Goal: Use online tool/utility: Use online tool/utility

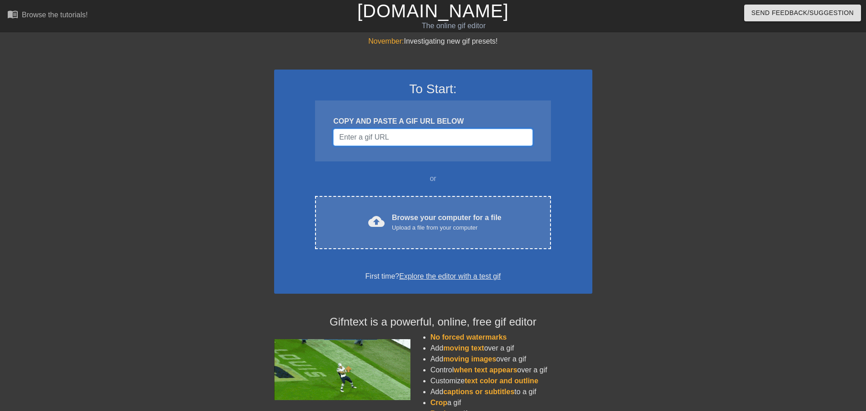
click at [407, 137] on input "Username" at bounding box center [432, 137] width 199 height 17
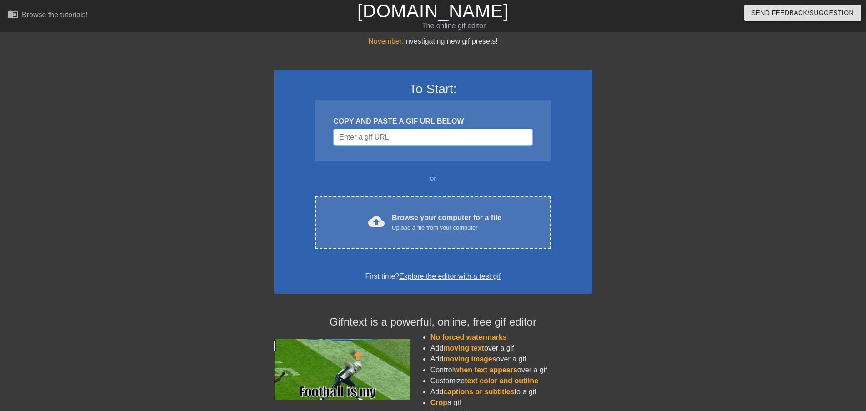
paste input "[URL][DOMAIN_NAME][DOMAIN_NAME]"
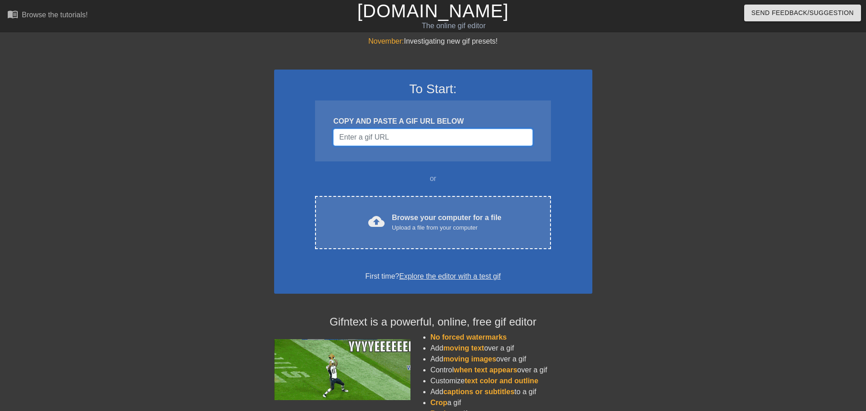
type input "[URL][DOMAIN_NAME][DOMAIN_NAME]"
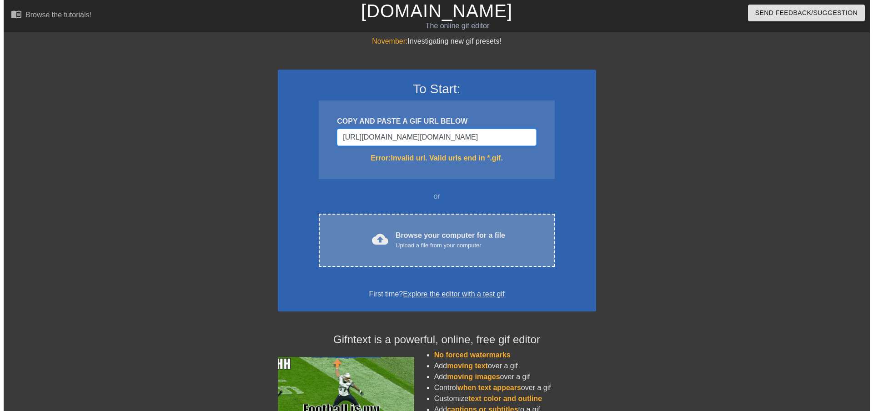
scroll to position [0, 301]
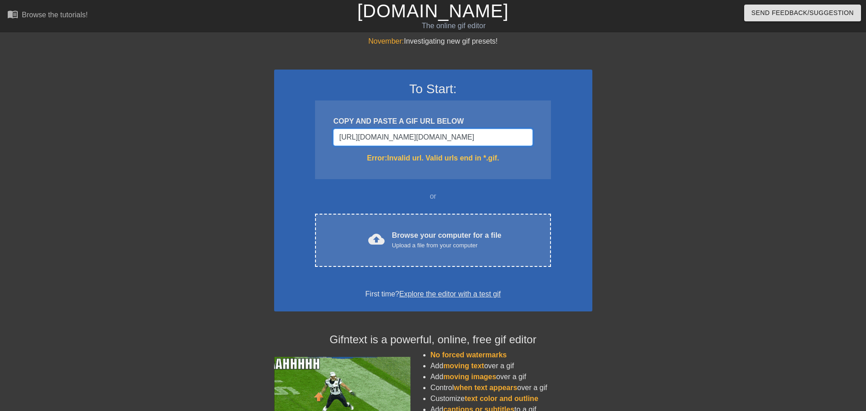
drag, startPoint x: 528, startPoint y: 138, endPoint x: 447, endPoint y: 141, distance: 81.0
click at [447, 141] on input "[URL][DOMAIN_NAME][DOMAIN_NAME]" at bounding box center [432, 137] width 199 height 17
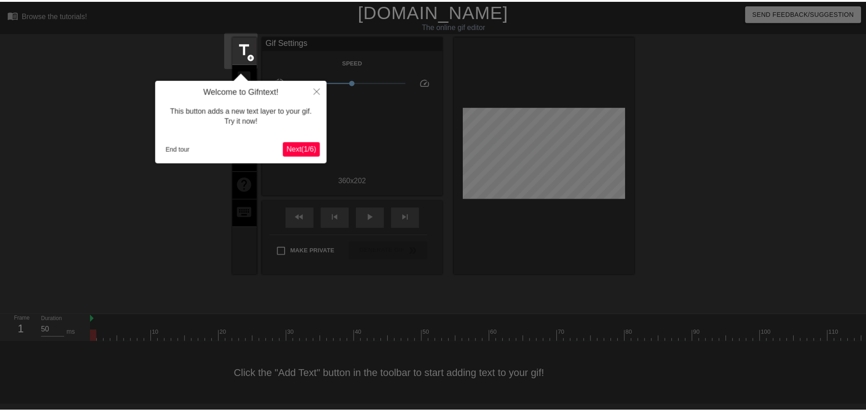
scroll to position [1, 0]
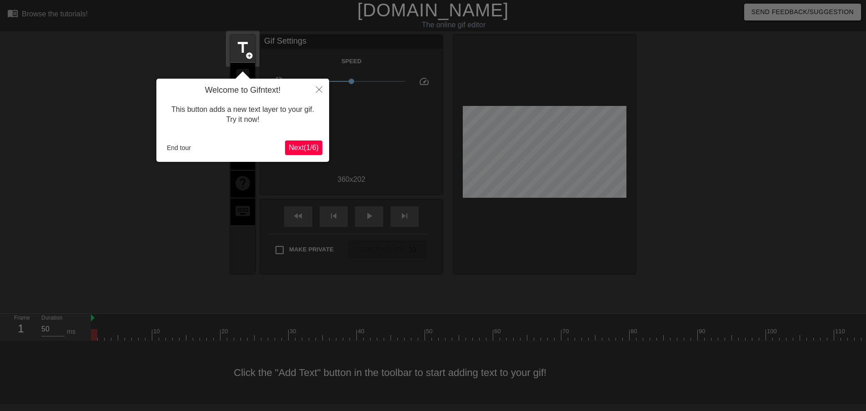
click at [312, 149] on span "Next ( 1 / 6 )" at bounding box center [304, 148] width 30 height 8
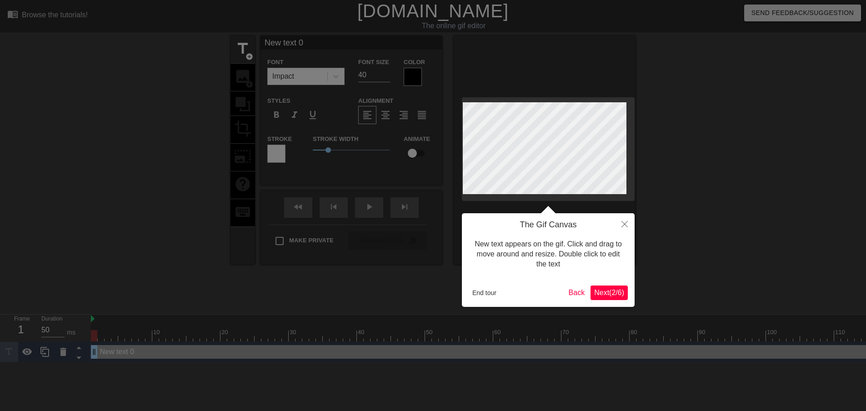
scroll to position [0, 0]
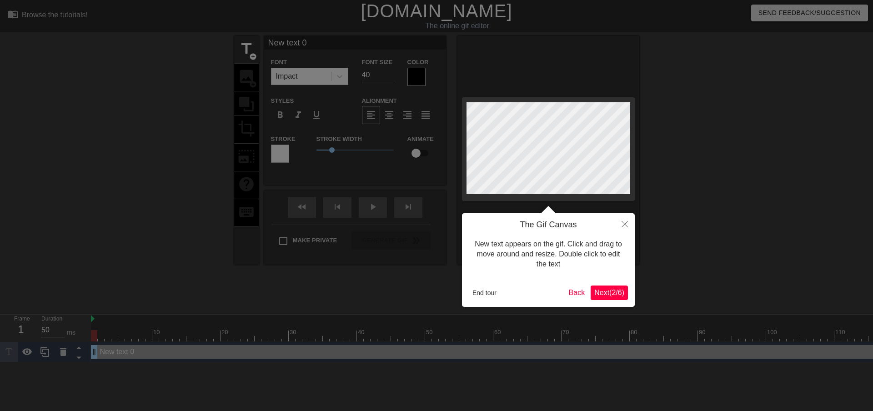
click at [614, 294] on span "Next ( 2 / 6 )" at bounding box center [609, 293] width 30 height 8
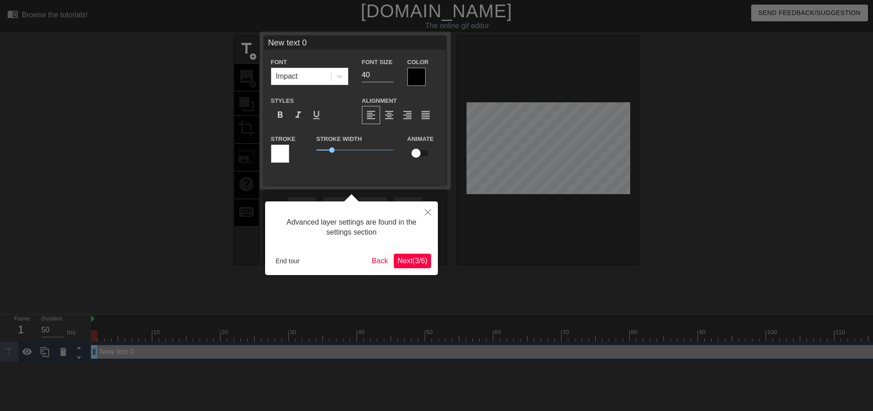
click at [419, 267] on button "Next ( 3 / 6 )" at bounding box center [412, 261] width 37 height 15
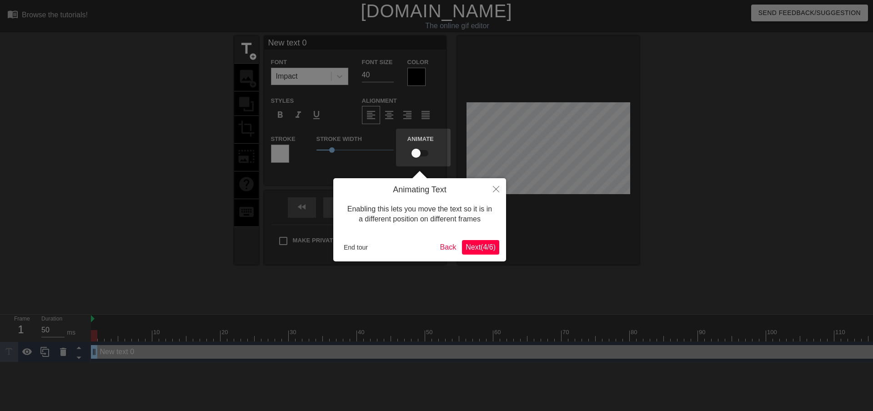
click at [490, 256] on div "Animating Text Enabling this lets you move the text so it is in a different pos…" at bounding box center [419, 219] width 173 height 83
click at [485, 248] on span "Next ( 4 / 6 )" at bounding box center [481, 247] width 30 height 8
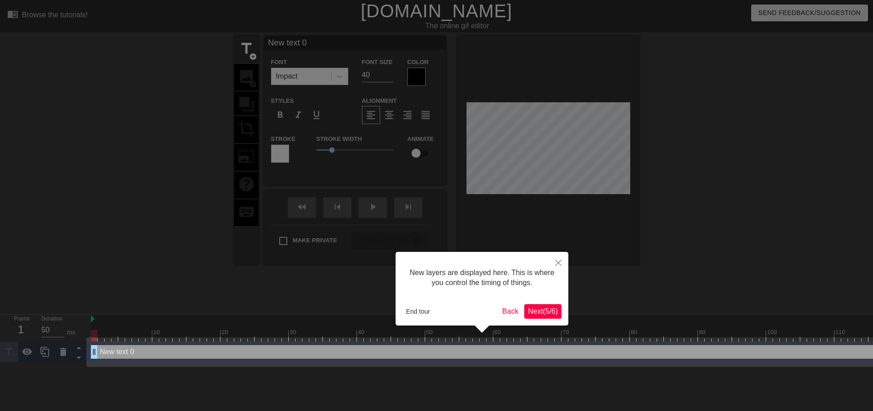
click at [543, 310] on span "Next ( 5 / 6 )" at bounding box center [543, 311] width 30 height 8
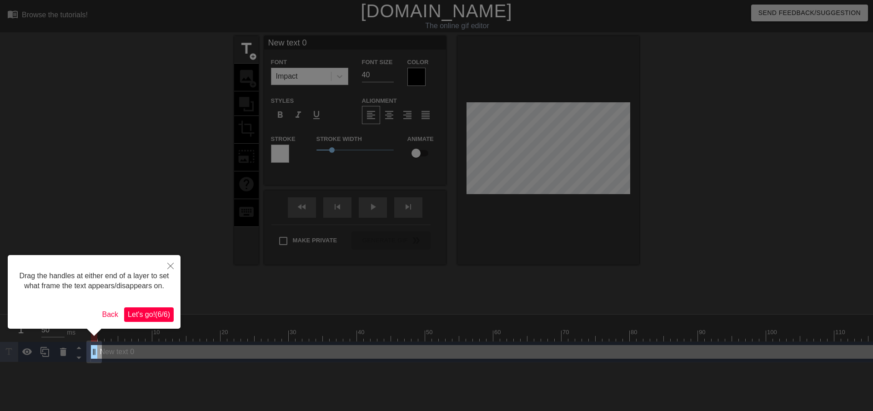
click at [165, 313] on span "Let's go! ( 6 / 6 )" at bounding box center [149, 315] width 42 height 8
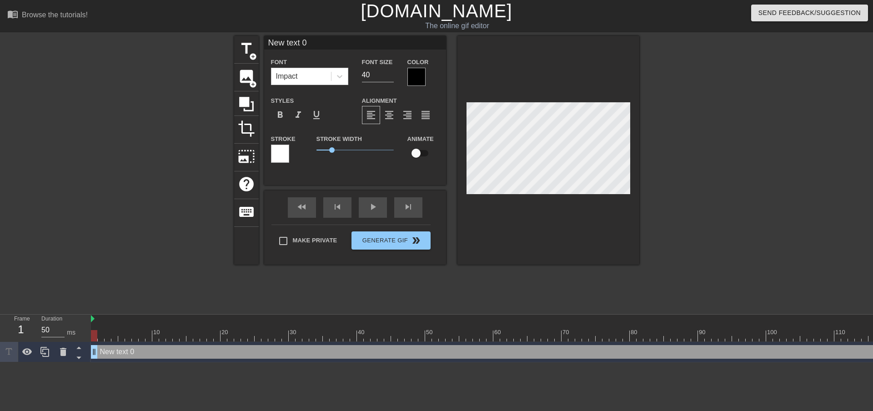
drag, startPoint x: 247, startPoint y: 79, endPoint x: 186, endPoint y: 102, distance: 65.2
click at [190, 100] on div "title add_circle image add_circle crop photo_size_select_large help keyboard Ne…" at bounding box center [436, 172] width 873 height 273
click at [245, 84] on span "image" at bounding box center [246, 76] width 17 height 17
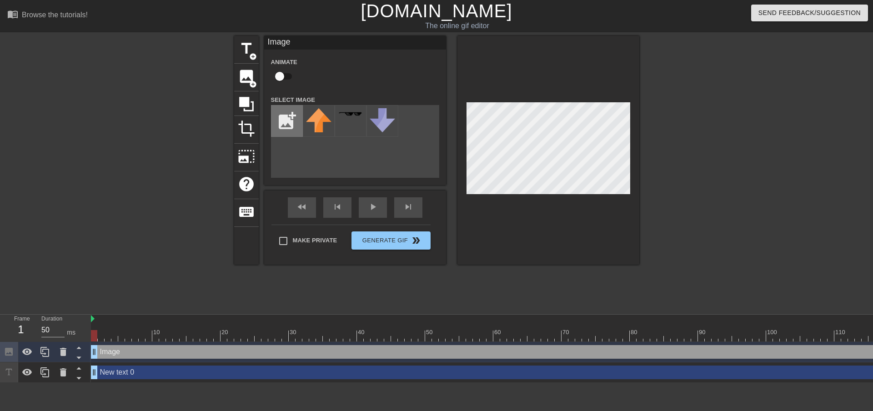
click at [289, 118] on input "file" at bounding box center [287, 121] width 31 height 31
type input "C:\fakepath\UZB Winner.png"
click at [311, 122] on img at bounding box center [318, 115] width 25 height 15
click at [241, 51] on span "title" at bounding box center [246, 48] width 17 height 17
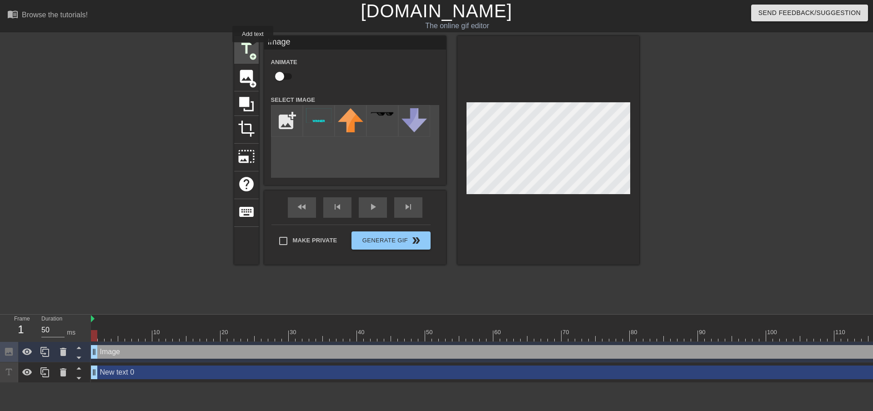
click at [251, 48] on span "title" at bounding box center [246, 48] width 17 height 17
click at [245, 52] on span "title" at bounding box center [246, 48] width 17 height 17
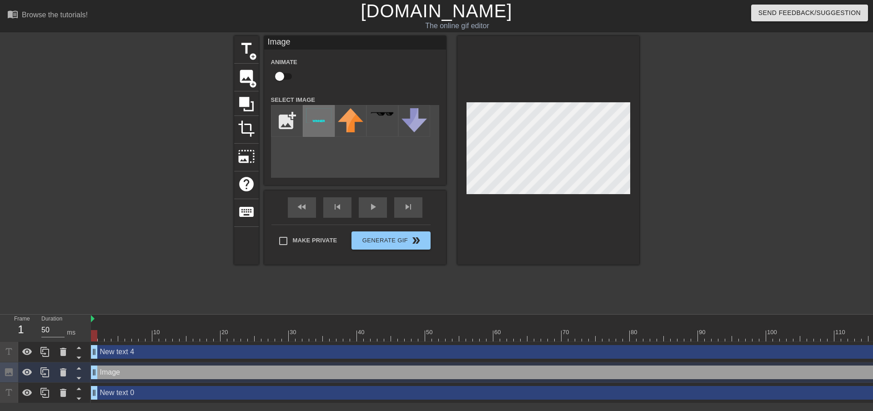
click at [320, 121] on img at bounding box center [318, 115] width 25 height 15
click at [310, 118] on img at bounding box center [318, 115] width 25 height 15
click at [285, 77] on input "checkbox" at bounding box center [280, 76] width 52 height 17
click at [285, 77] on input "checkbox" at bounding box center [288, 76] width 52 height 17
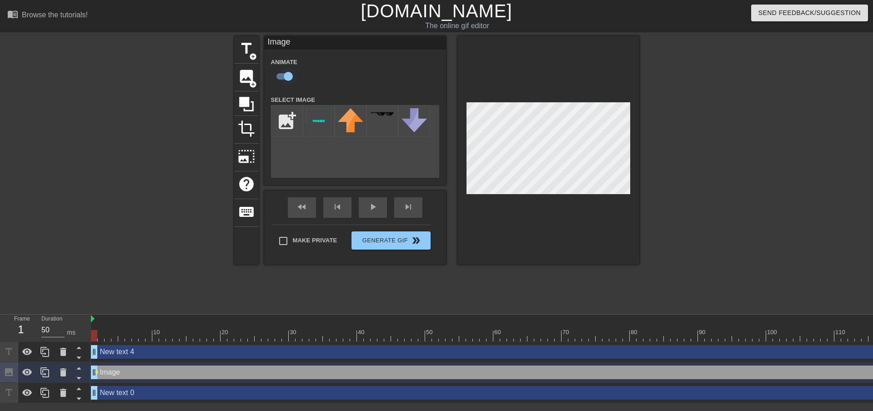
checkbox input "false"
click at [411, 121] on img at bounding box center [414, 120] width 25 height 24
drag, startPoint x: 411, startPoint y: 121, endPoint x: 394, endPoint y: 150, distance: 33.0
click at [394, 150] on div "add_photo_alternate" at bounding box center [355, 141] width 168 height 73
click at [500, 278] on div "title add_circle image add_circle crop photo_size_select_large help keyboard Im…" at bounding box center [436, 172] width 405 height 273
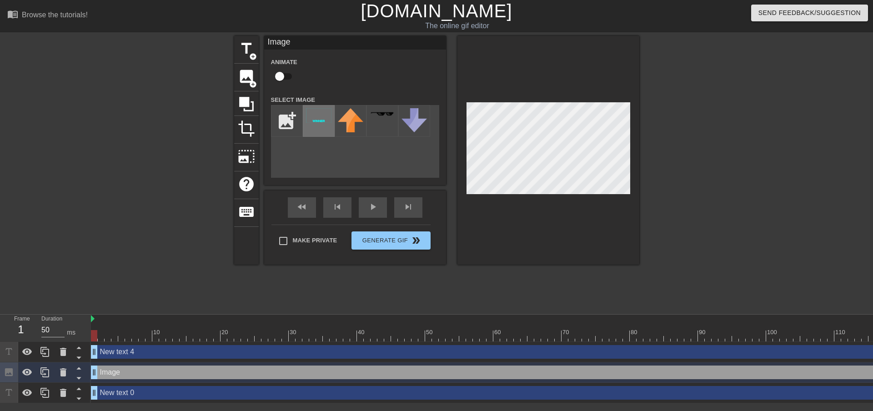
click at [309, 126] on div at bounding box center [319, 121] width 32 height 32
click at [322, 124] on div at bounding box center [319, 121] width 32 height 32
click at [248, 51] on span "title" at bounding box center [246, 48] width 17 height 17
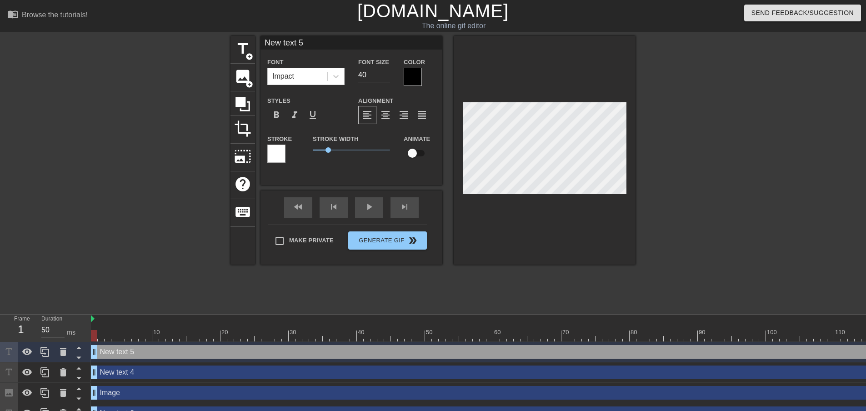
click at [328, 86] on div "Font Impact" at bounding box center [306, 71] width 91 height 30
drag, startPoint x: 329, startPoint y: 149, endPoint x: 295, endPoint y: 151, distance: 34.1
click at [295, 151] on div "Stroke Stroke Width 0 Animate" at bounding box center [352, 152] width 182 height 38
click at [418, 76] on div at bounding box center [413, 77] width 18 height 18
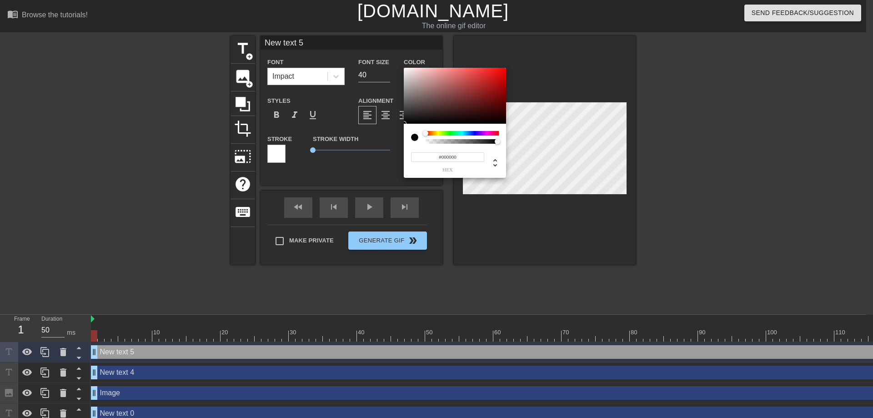
type input "0"
drag, startPoint x: 478, startPoint y: 141, endPoint x: 379, endPoint y: 147, distance: 99.4
click at [380, 148] on div "0 r 0 g 0 b 0 a" at bounding box center [436, 209] width 873 height 418
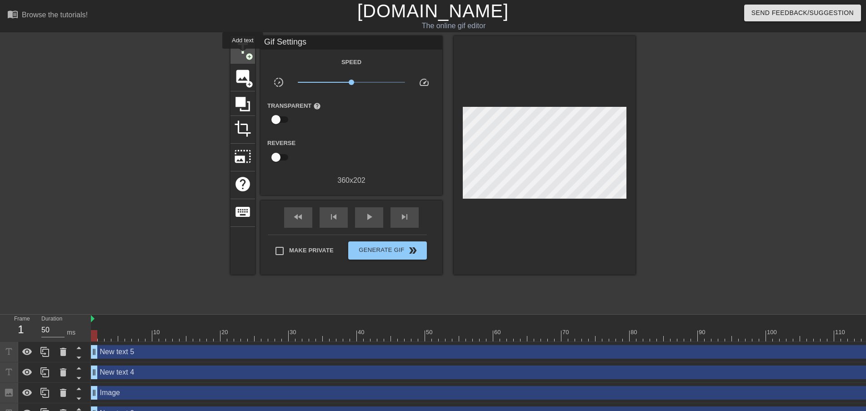
click at [243, 55] on span "title" at bounding box center [242, 48] width 17 height 17
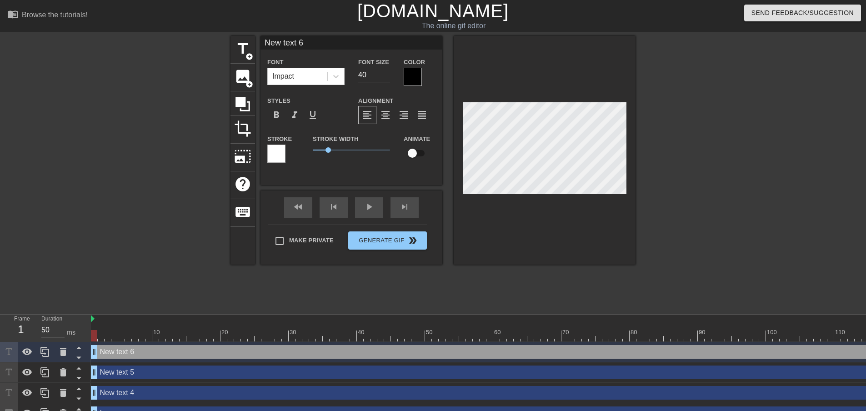
click at [413, 76] on div at bounding box center [413, 77] width 18 height 18
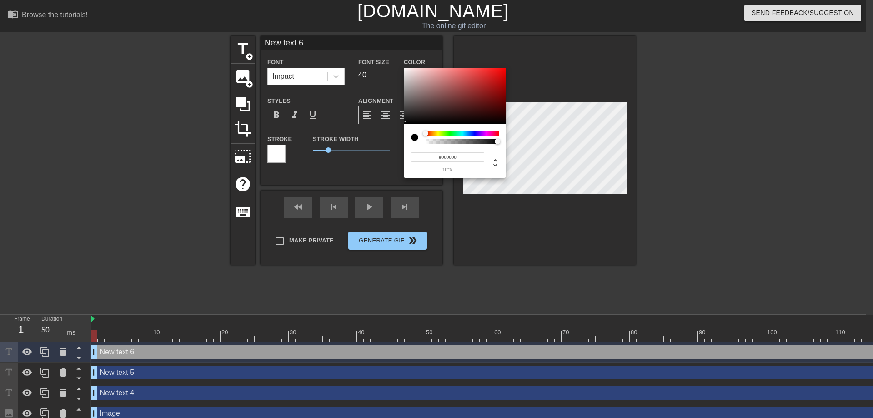
type input "0"
drag, startPoint x: 448, startPoint y: 143, endPoint x: 400, endPoint y: 147, distance: 47.9
click at [401, 146] on div "0 r 0 g 0 b 0 a" at bounding box center [436, 209] width 873 height 418
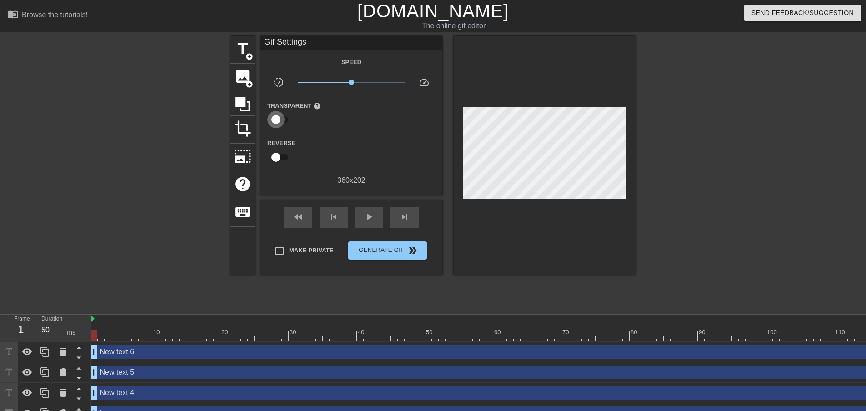
click at [281, 117] on input "checkbox" at bounding box center [276, 119] width 52 height 17
click at [281, 117] on input "checkbox" at bounding box center [285, 119] width 52 height 17
checkbox input "false"
click at [253, 67] on div "image add_circle" at bounding box center [243, 78] width 25 height 28
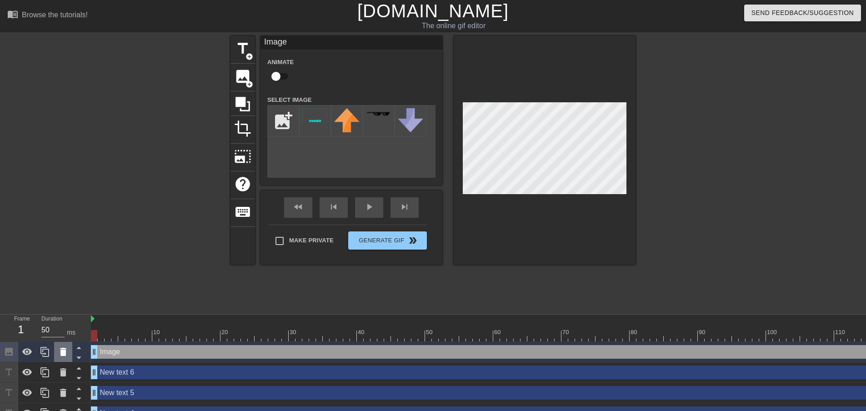
click at [62, 356] on icon at bounding box center [63, 352] width 6 height 8
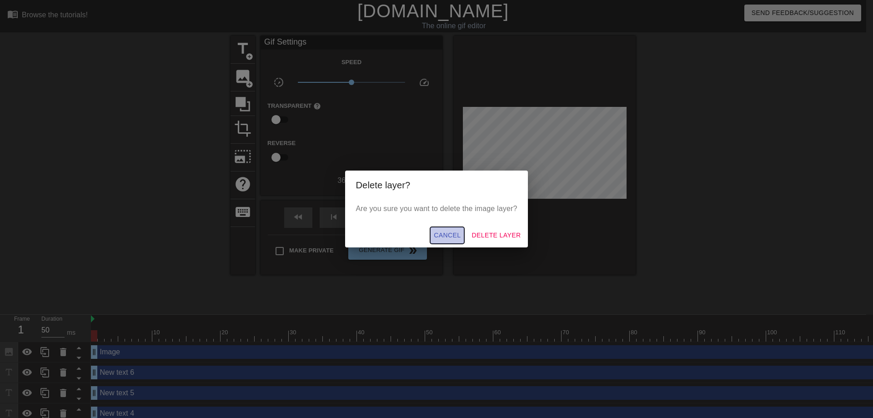
click at [452, 234] on span "Cancel" at bounding box center [447, 235] width 27 height 11
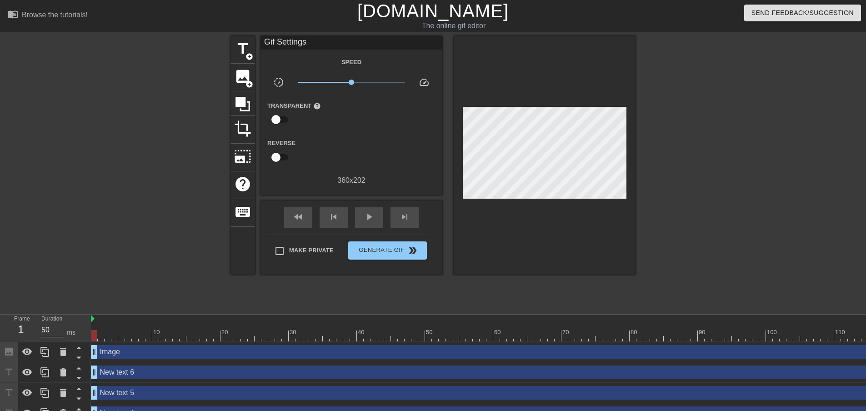
click at [152, 354] on div "Image drag_handle drag_handle" at bounding box center [633, 352] width 1085 height 14
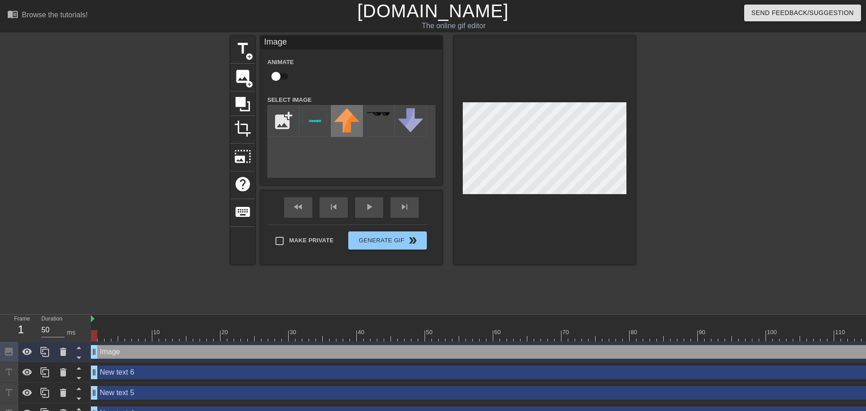
click at [351, 129] on img at bounding box center [346, 120] width 25 height 24
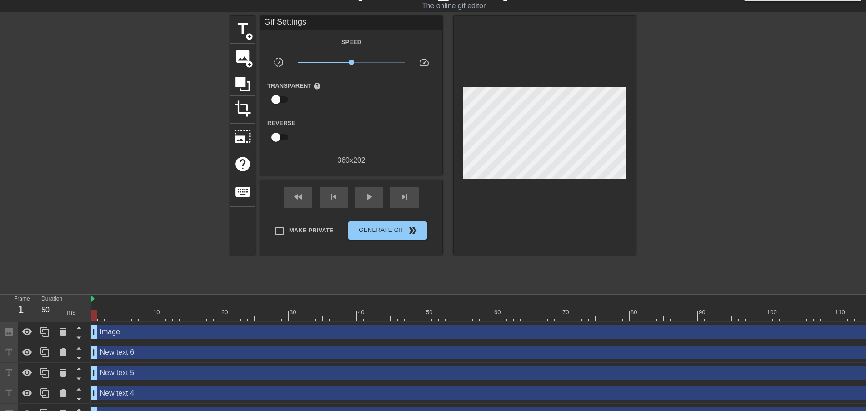
scroll to position [55, 0]
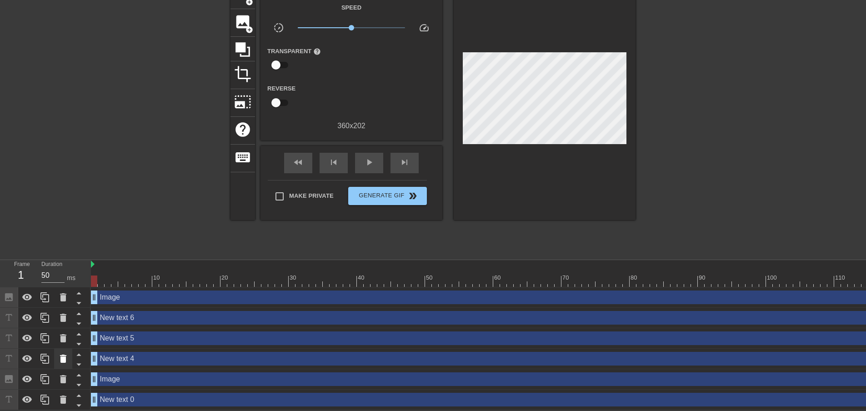
click at [55, 363] on div at bounding box center [63, 359] width 18 height 20
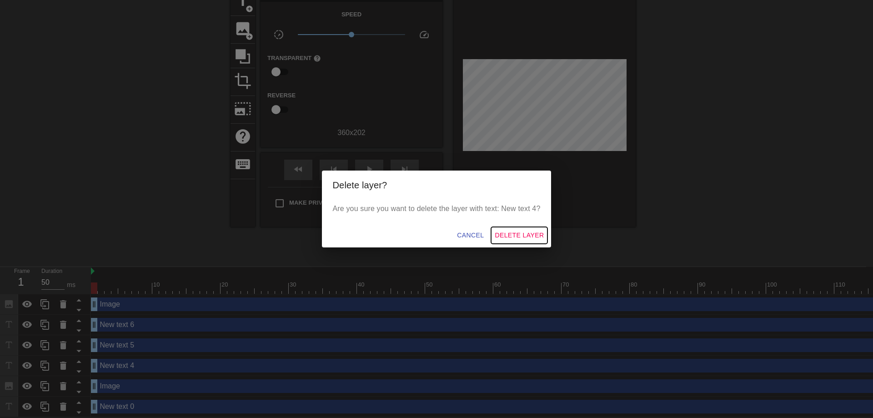
click at [514, 232] on span "Delete Layer" at bounding box center [519, 235] width 49 height 11
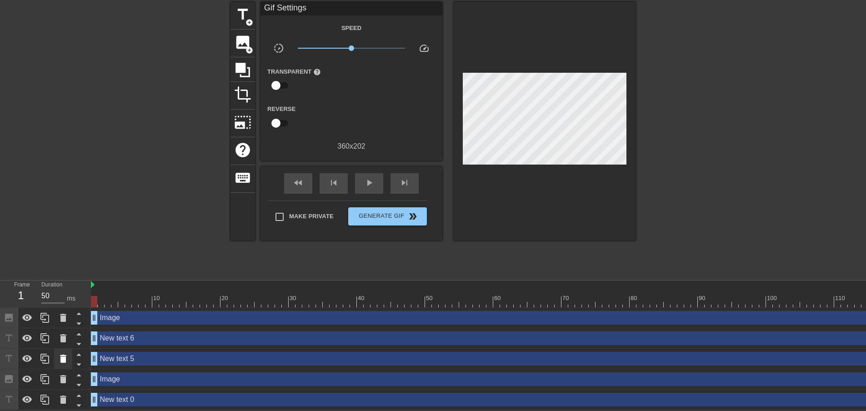
click at [62, 361] on icon at bounding box center [63, 359] width 6 height 8
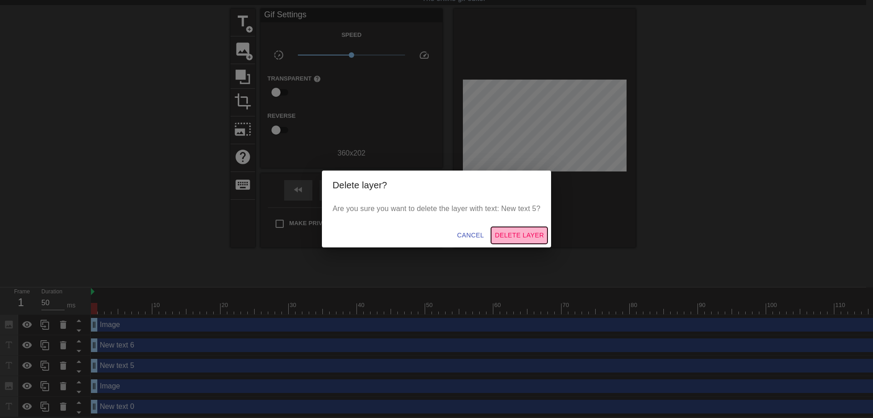
click at [508, 229] on button "Delete Layer" at bounding box center [519, 235] width 56 height 17
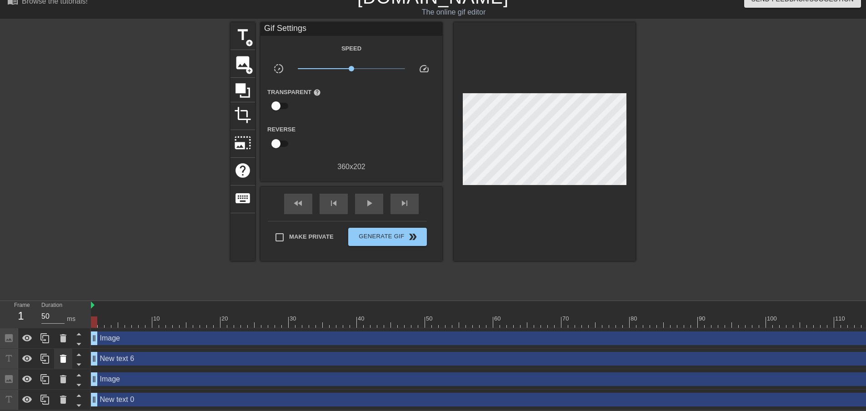
click at [65, 361] on icon at bounding box center [63, 359] width 6 height 8
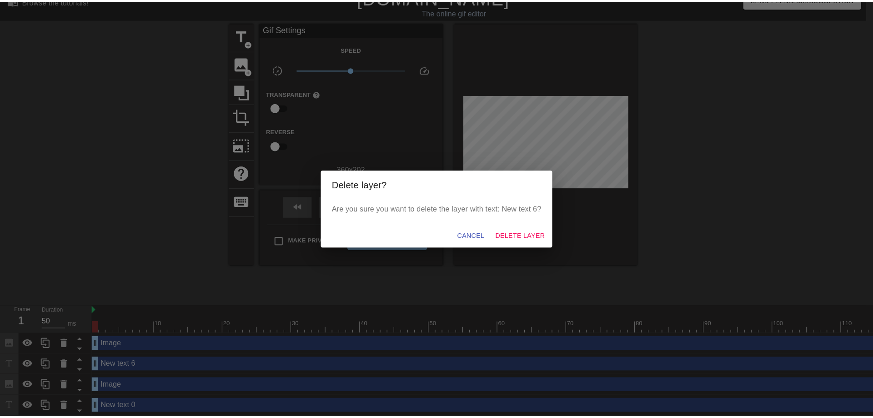
scroll to position [8, 0]
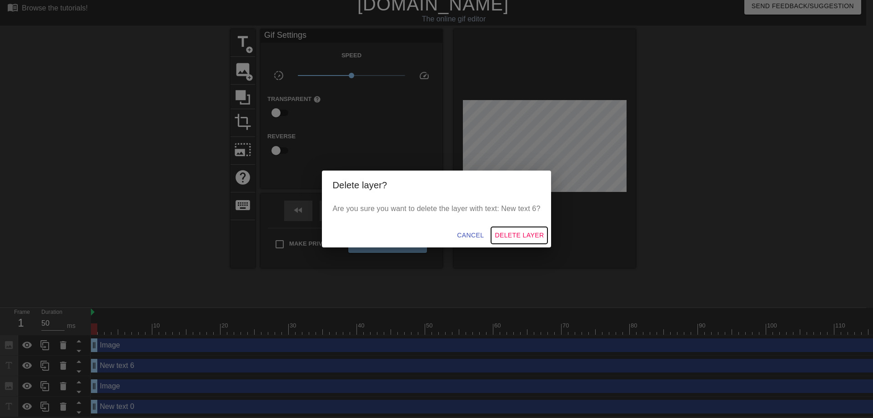
click at [508, 233] on span "Delete Layer" at bounding box center [519, 235] width 49 height 11
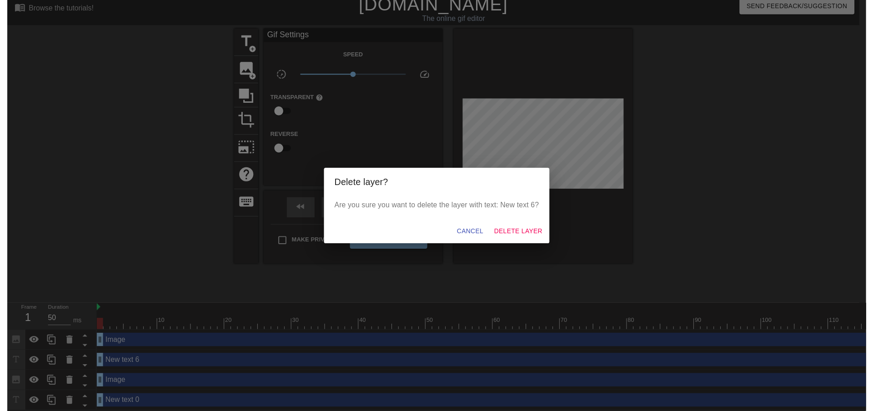
scroll to position [0, 0]
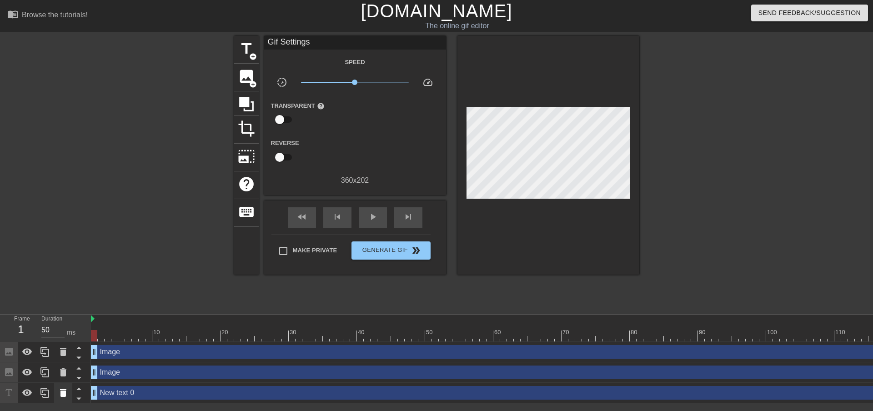
click at [61, 396] on icon at bounding box center [63, 393] width 6 height 8
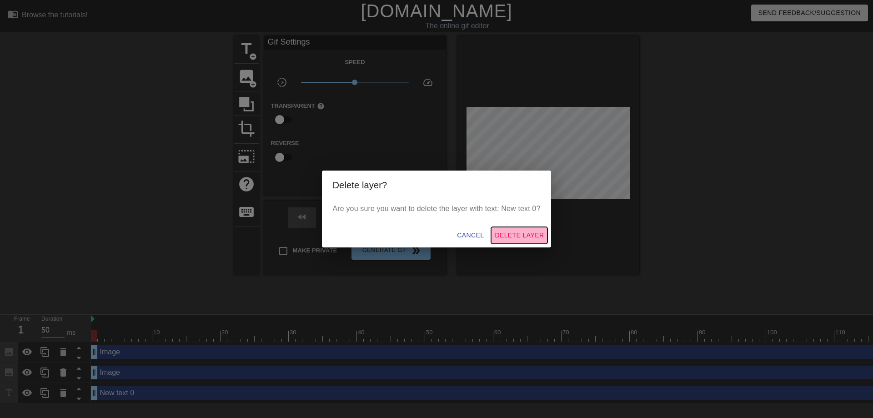
click at [527, 229] on button "Delete Layer" at bounding box center [519, 235] width 56 height 17
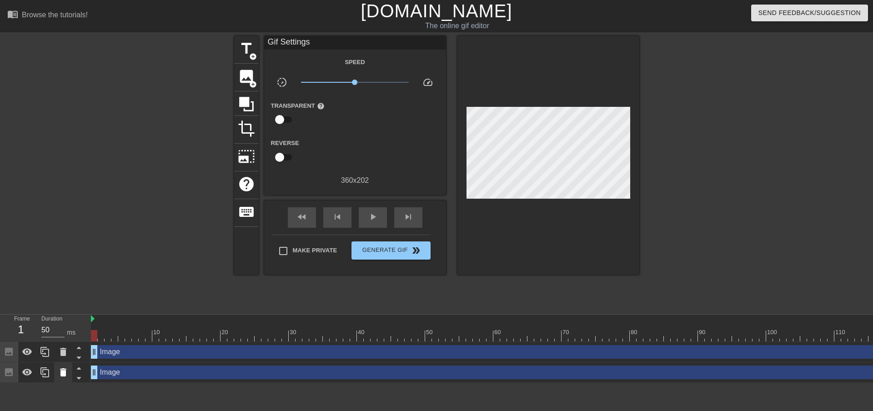
click at [65, 374] on icon at bounding box center [63, 372] width 6 height 8
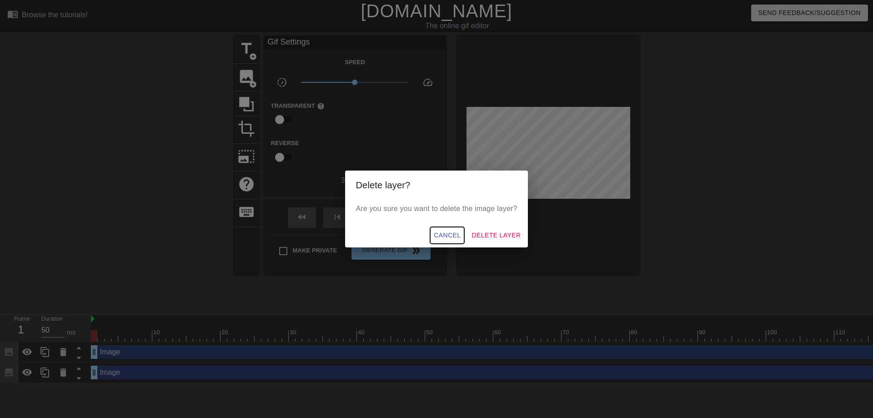
click at [440, 236] on span "Cancel" at bounding box center [447, 235] width 27 height 11
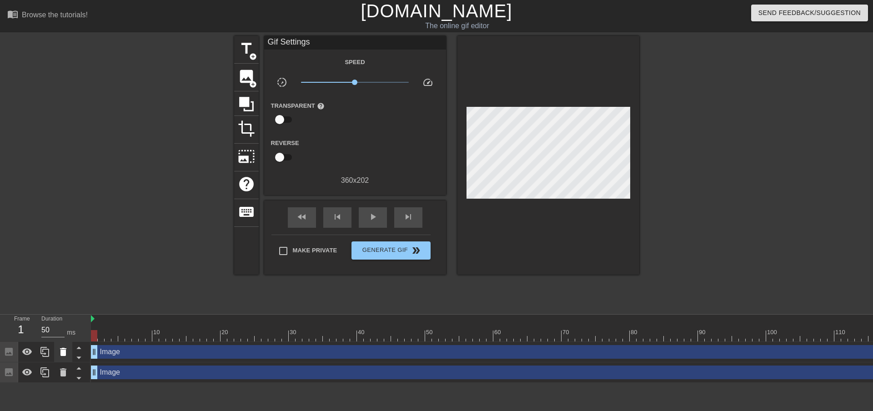
click at [60, 350] on icon at bounding box center [63, 352] width 6 height 8
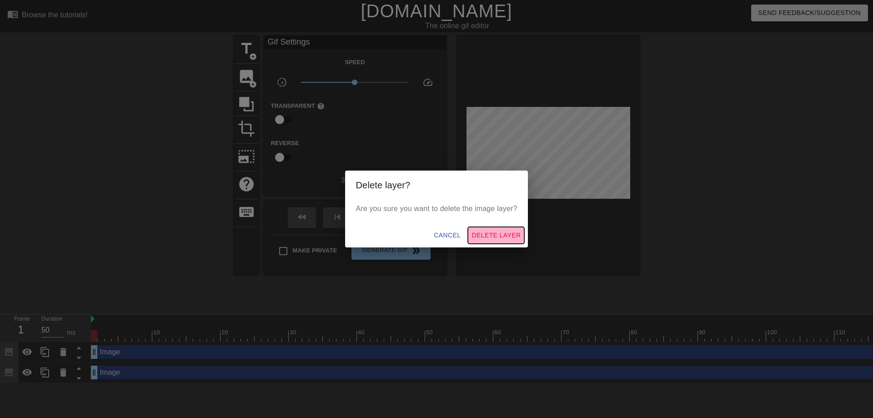
click at [475, 227] on button "Delete Layer" at bounding box center [496, 235] width 56 height 17
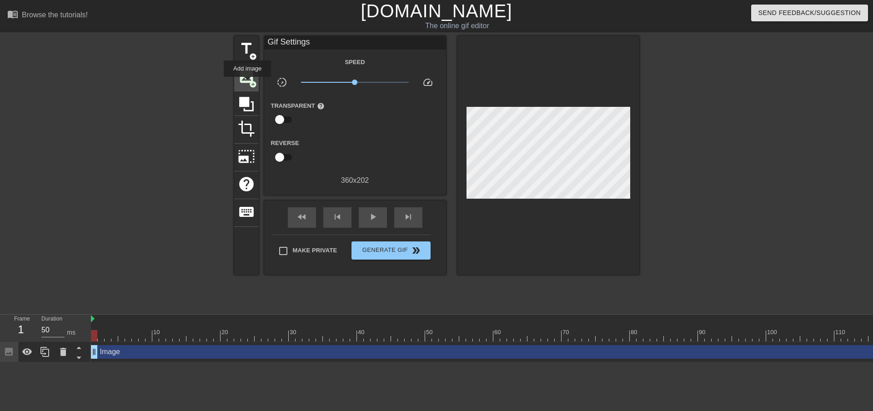
click at [247, 83] on span "image" at bounding box center [246, 76] width 17 height 17
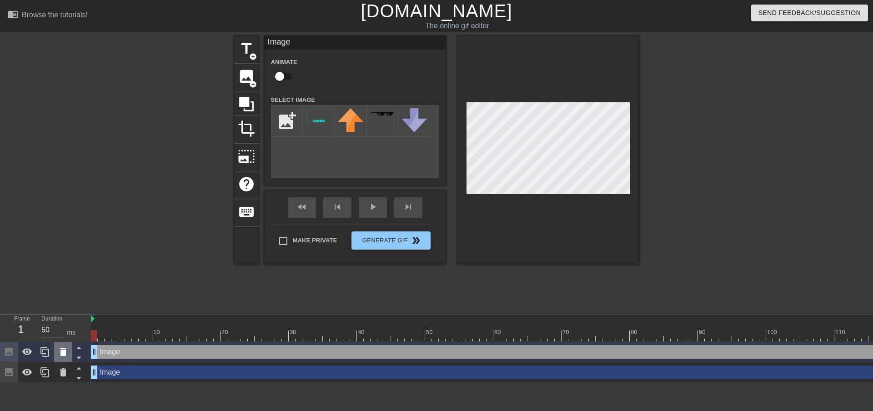
click at [65, 348] on icon at bounding box center [63, 352] width 11 height 11
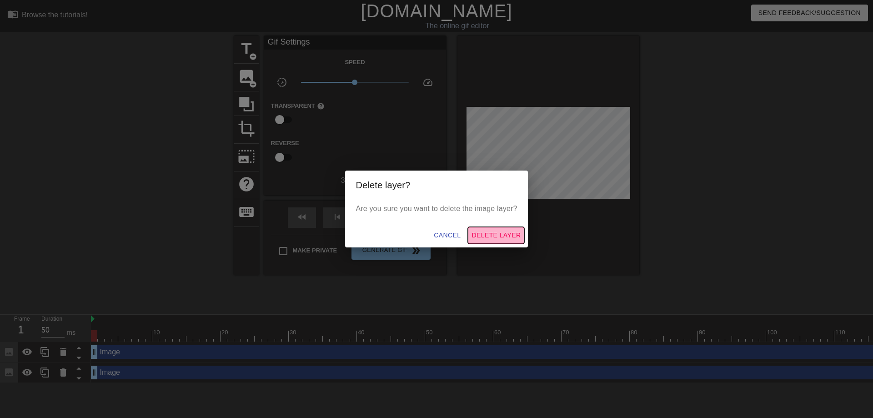
click at [482, 232] on span "Delete Layer" at bounding box center [496, 235] width 49 height 11
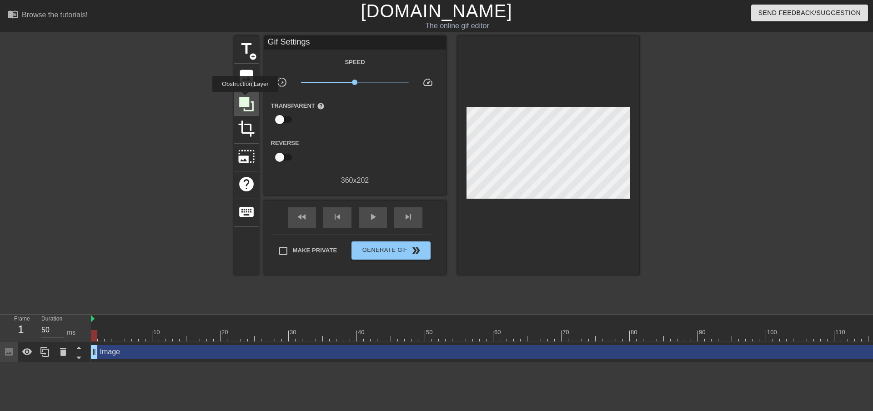
click at [245, 99] on icon at bounding box center [246, 104] width 15 height 15
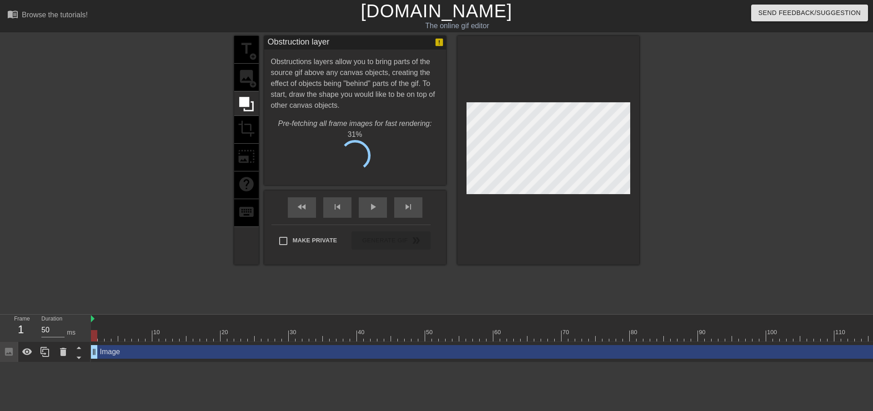
click at [245, 80] on div "title add_circle image add_circle crop photo_size_select_large help keyboard" at bounding box center [246, 150] width 25 height 229
click at [244, 73] on div "title add_circle image add_circle crop photo_size_select_large help keyboard" at bounding box center [246, 150] width 25 height 229
click at [317, 160] on span "Cancel" at bounding box center [309, 159] width 29 height 12
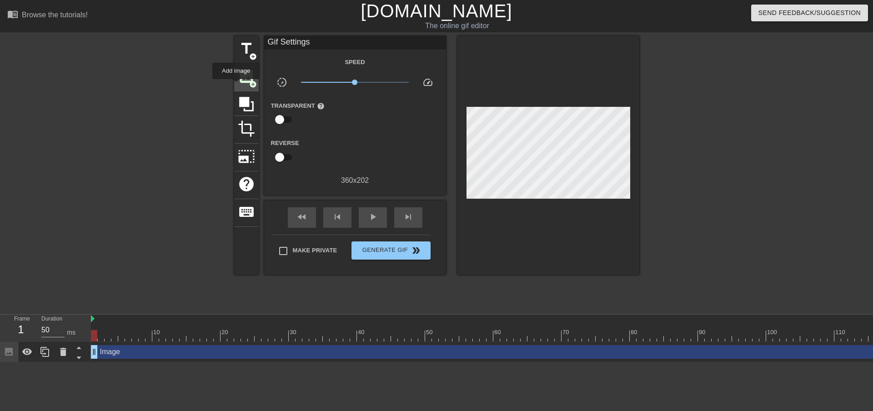
click at [236, 86] on div "image add_circle" at bounding box center [246, 78] width 25 height 28
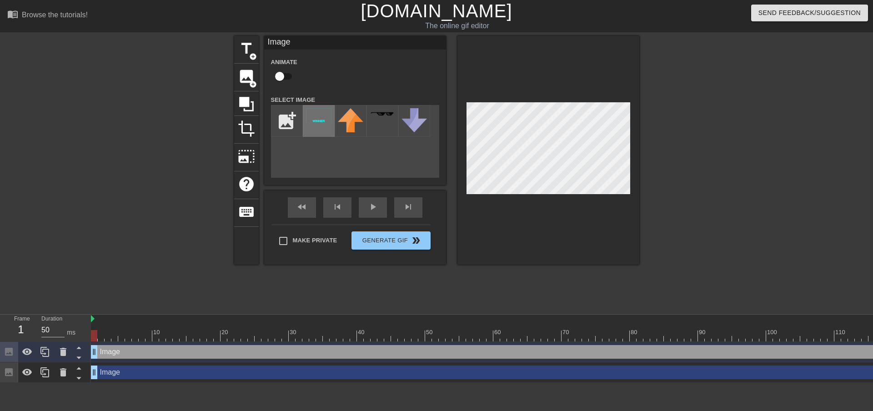
click at [315, 122] on img at bounding box center [318, 115] width 25 height 15
click at [628, 197] on div at bounding box center [549, 150] width 182 height 229
click at [389, 232] on div "fast_rewind skip_previous play_arrow skip_next Make Private Generate Gif double…" at bounding box center [355, 228] width 182 height 74
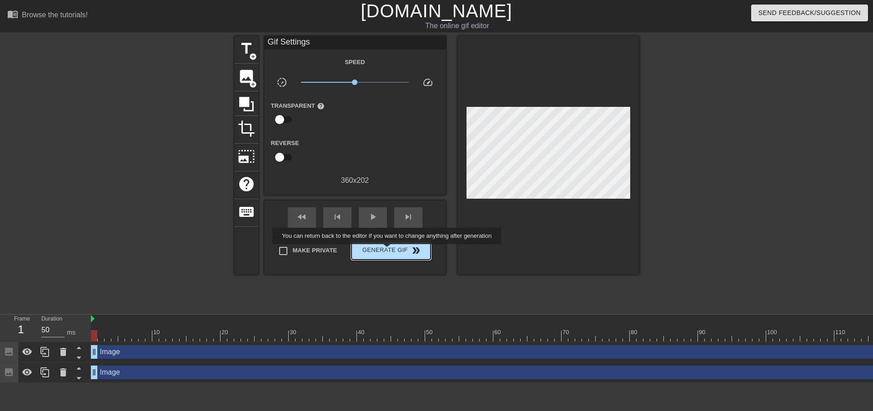
click at [388, 251] on span "Generate Gif double_arrow" at bounding box center [390, 250] width 71 height 11
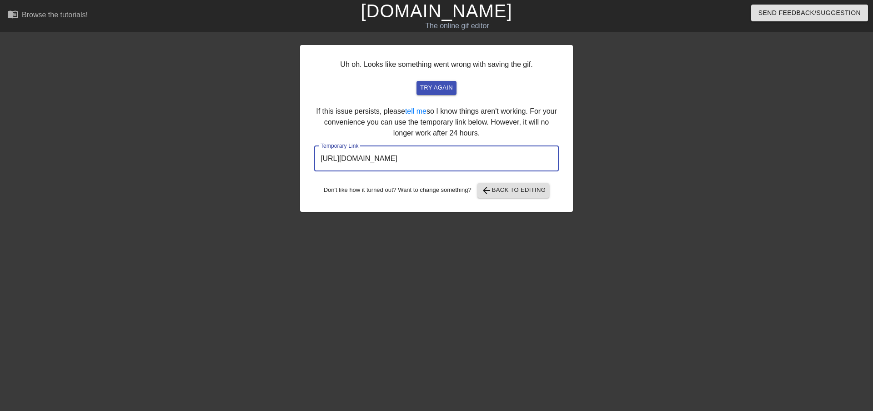
drag, startPoint x: 450, startPoint y: 166, endPoint x: 297, endPoint y: 166, distance: 153.7
click at [297, 166] on div "Uh oh. Looks like something went wrong with saving the gif. try again If this i…" at bounding box center [436, 172] width 873 height 273
click at [436, 90] on span "try again" at bounding box center [436, 88] width 33 height 10
